Goal: Use online tool/utility

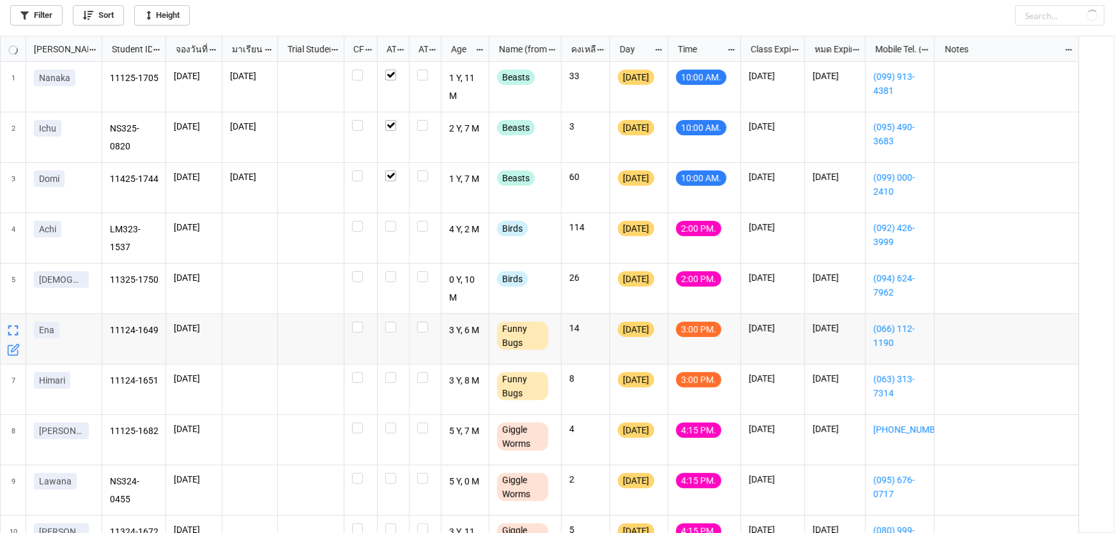
scroll to position [491, 1107]
checkbox input "true"
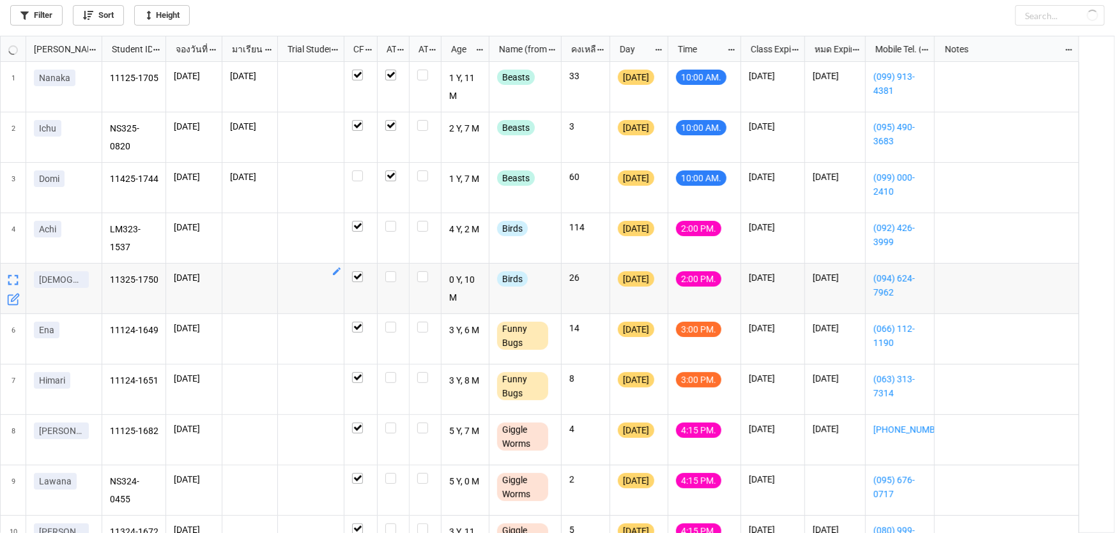
checkbox input "true"
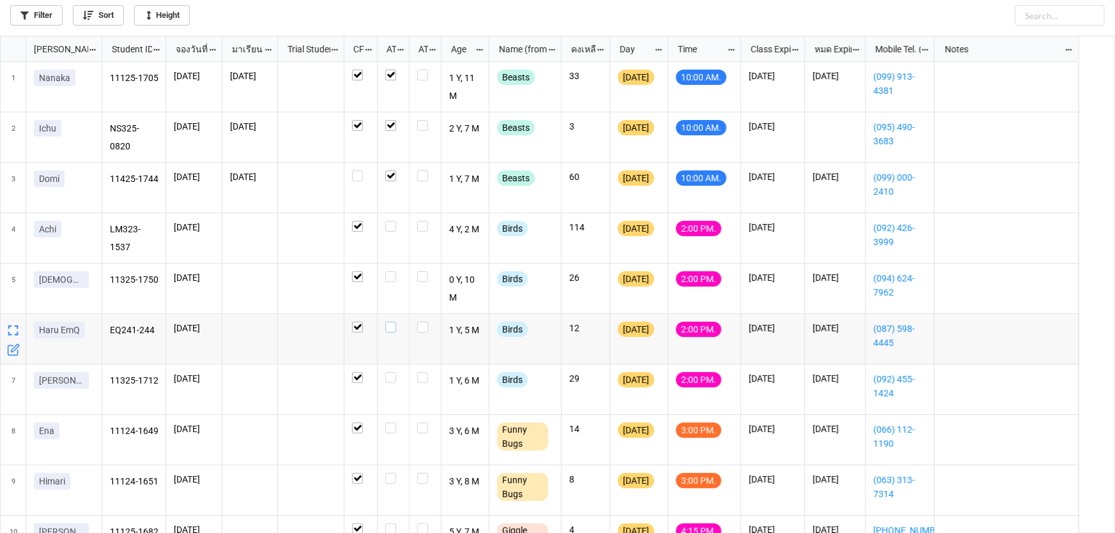
click at [392, 322] on label "grid" at bounding box center [393, 322] width 16 height 0
click at [392, 271] on label "grid" at bounding box center [393, 271] width 16 height 0
checkbox input "true"
click at [391, 372] on label "grid" at bounding box center [393, 372] width 16 height 0
click at [391, 221] on label "grid" at bounding box center [393, 221] width 16 height 0
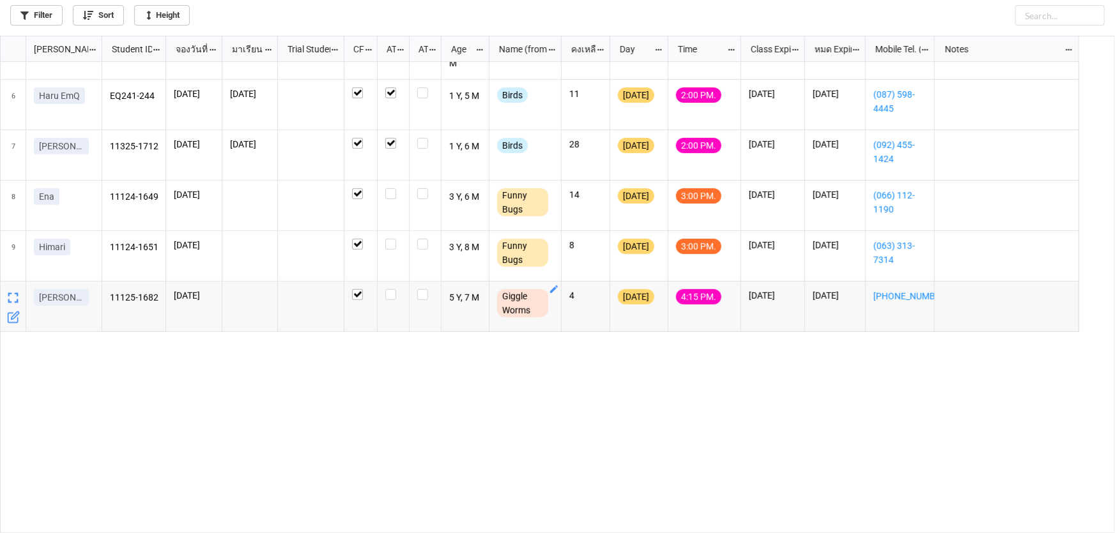
scroll to position [0, 0]
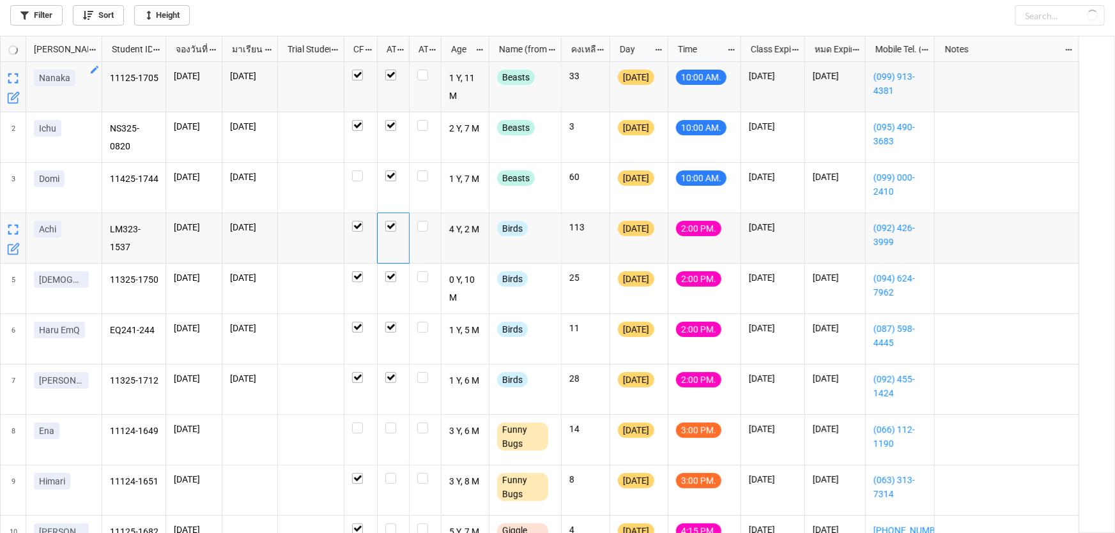
checkbox input "false"
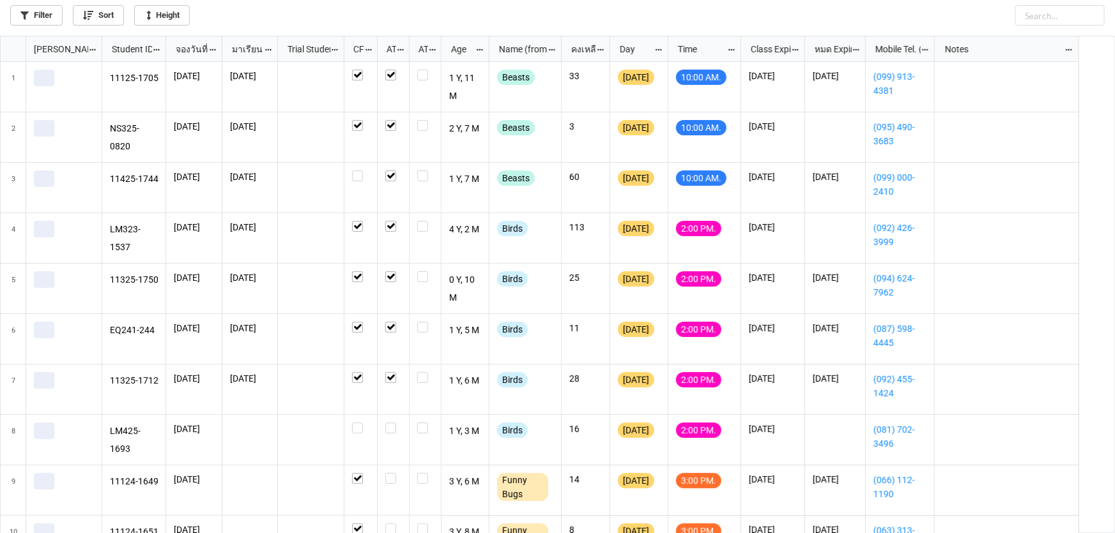
scroll to position [491, 1107]
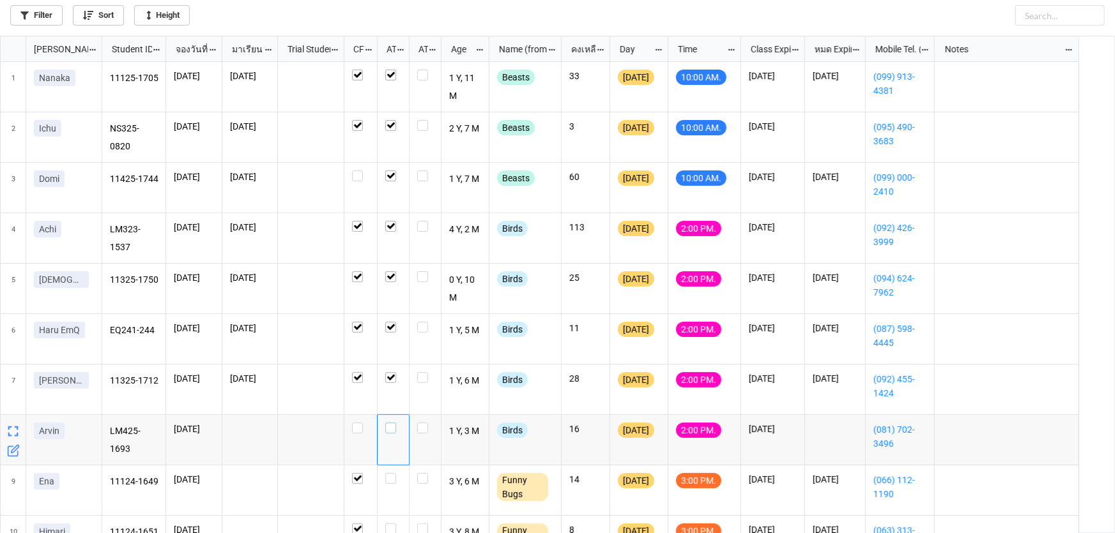
click at [389, 423] on label "grid" at bounding box center [393, 423] width 16 height 0
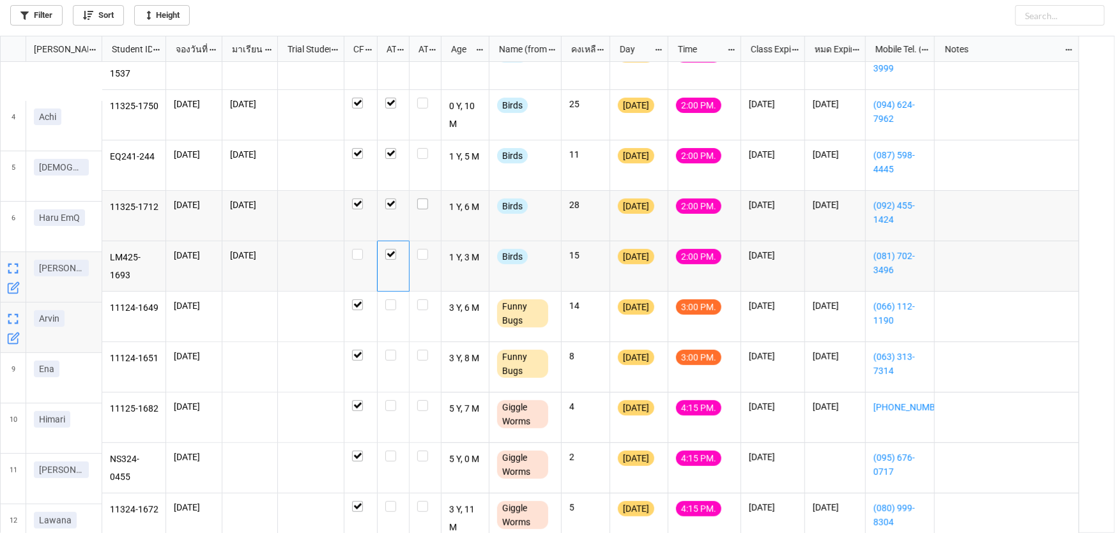
scroll to position [174, 0]
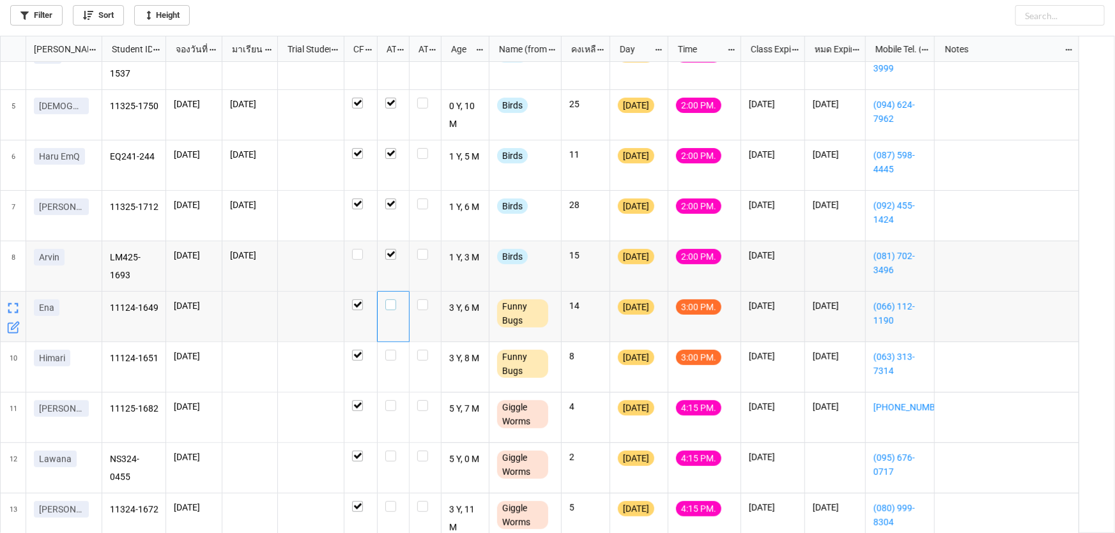
click at [390, 300] on label "grid" at bounding box center [393, 300] width 16 height 0
